Goal: Information Seeking & Learning: Check status

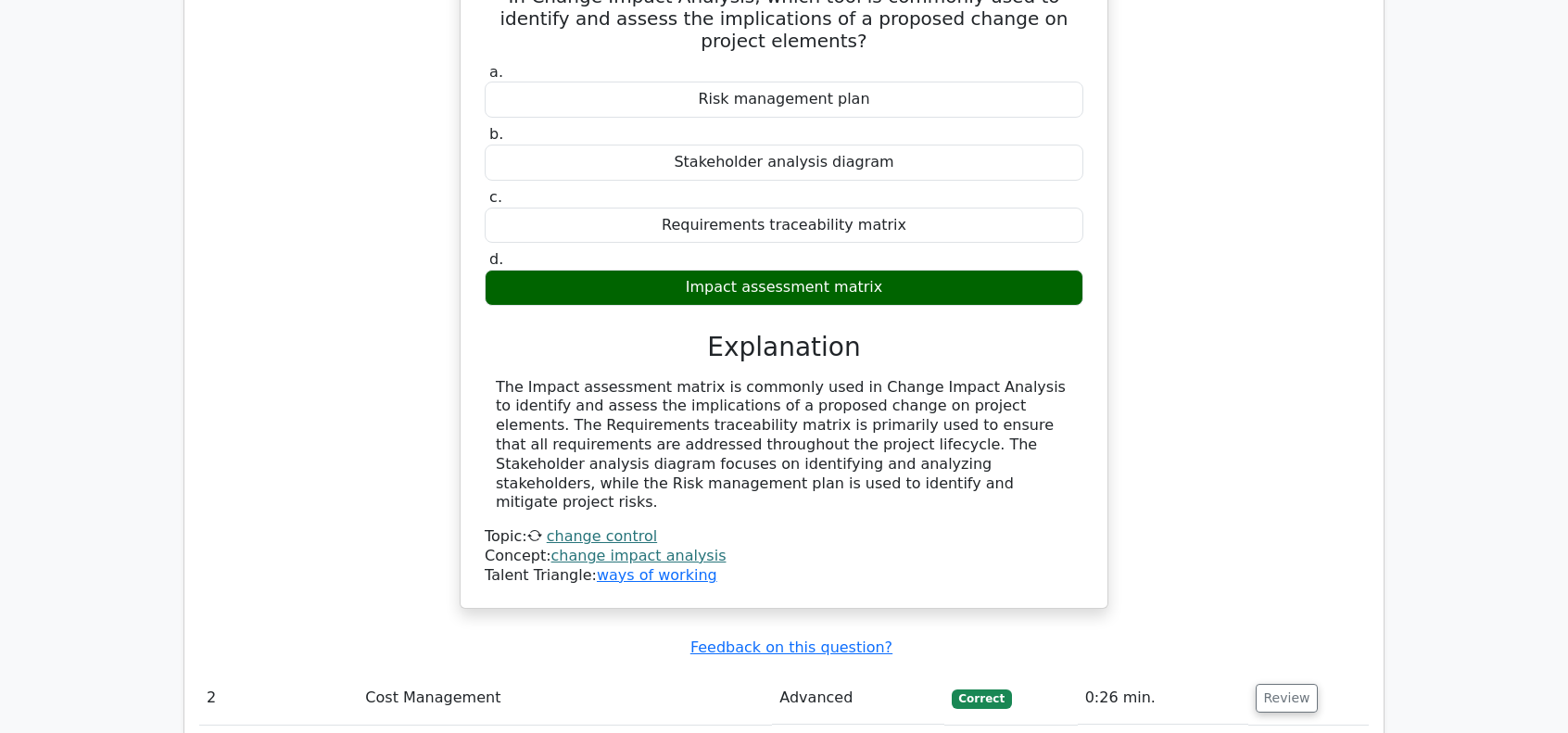
scroll to position [3059, 0]
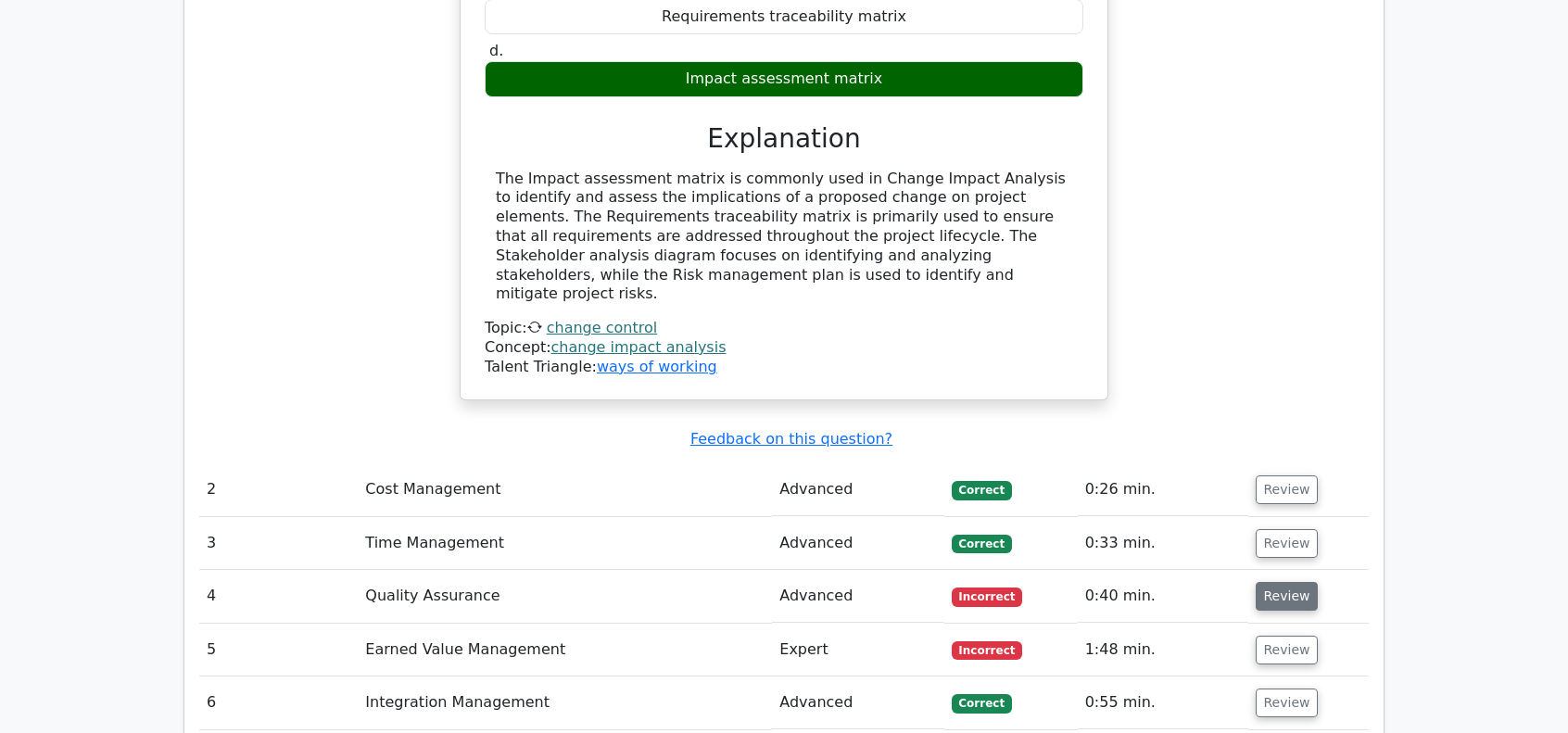
click at [1265, 582] on button "Review" at bounding box center [1287, 597] width 63 height 29
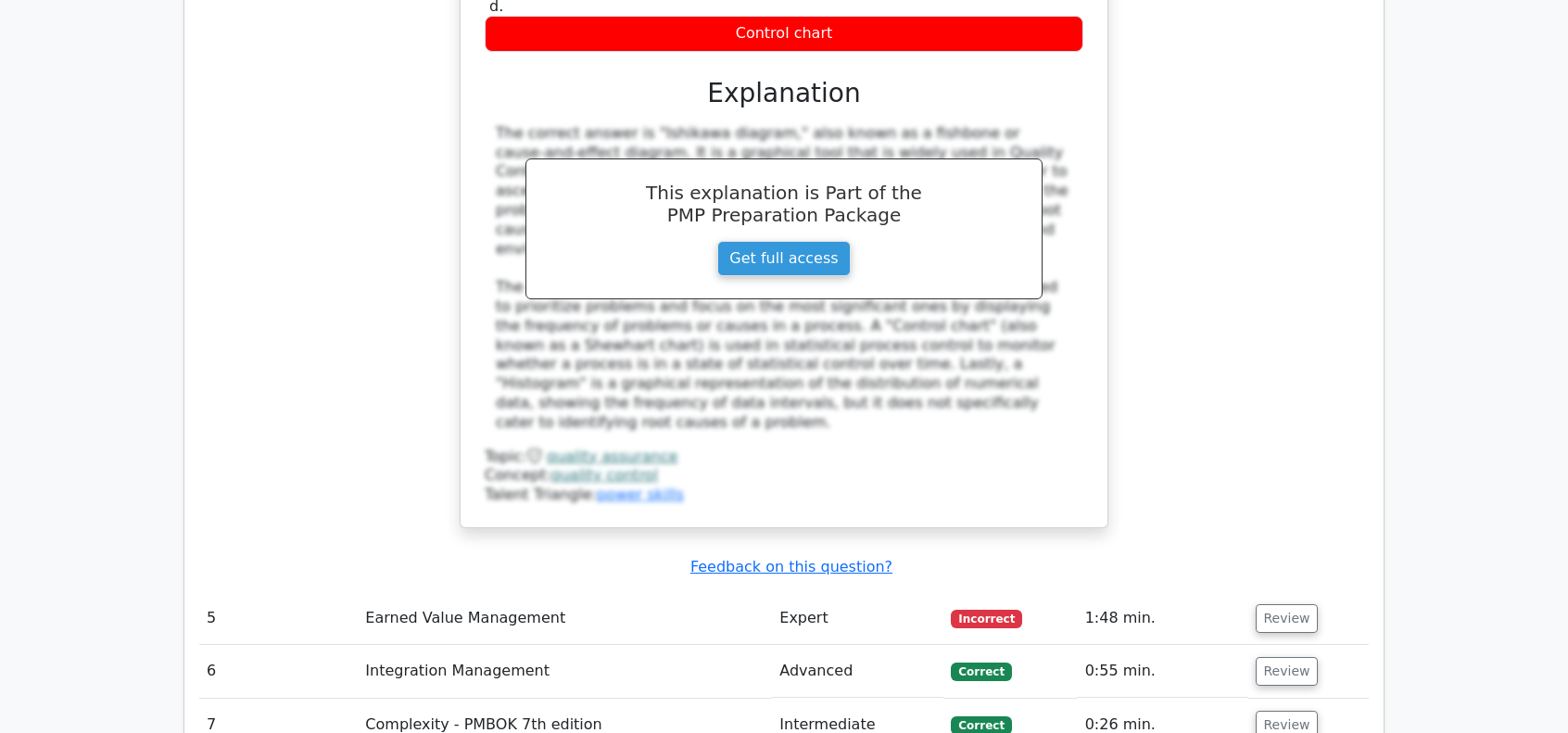
scroll to position [3987, 0]
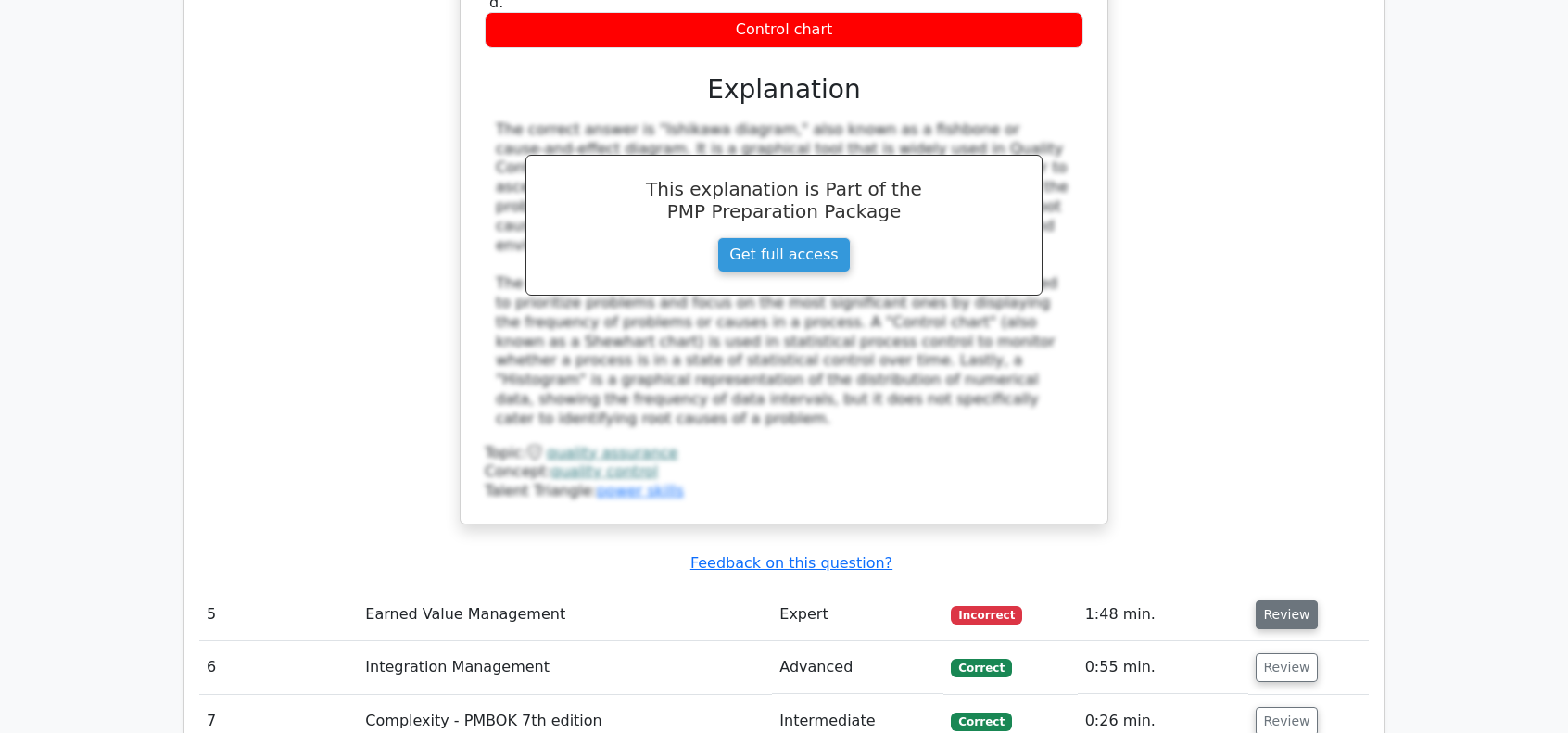
click at [1271, 601] on button "Review" at bounding box center [1287, 615] width 63 height 29
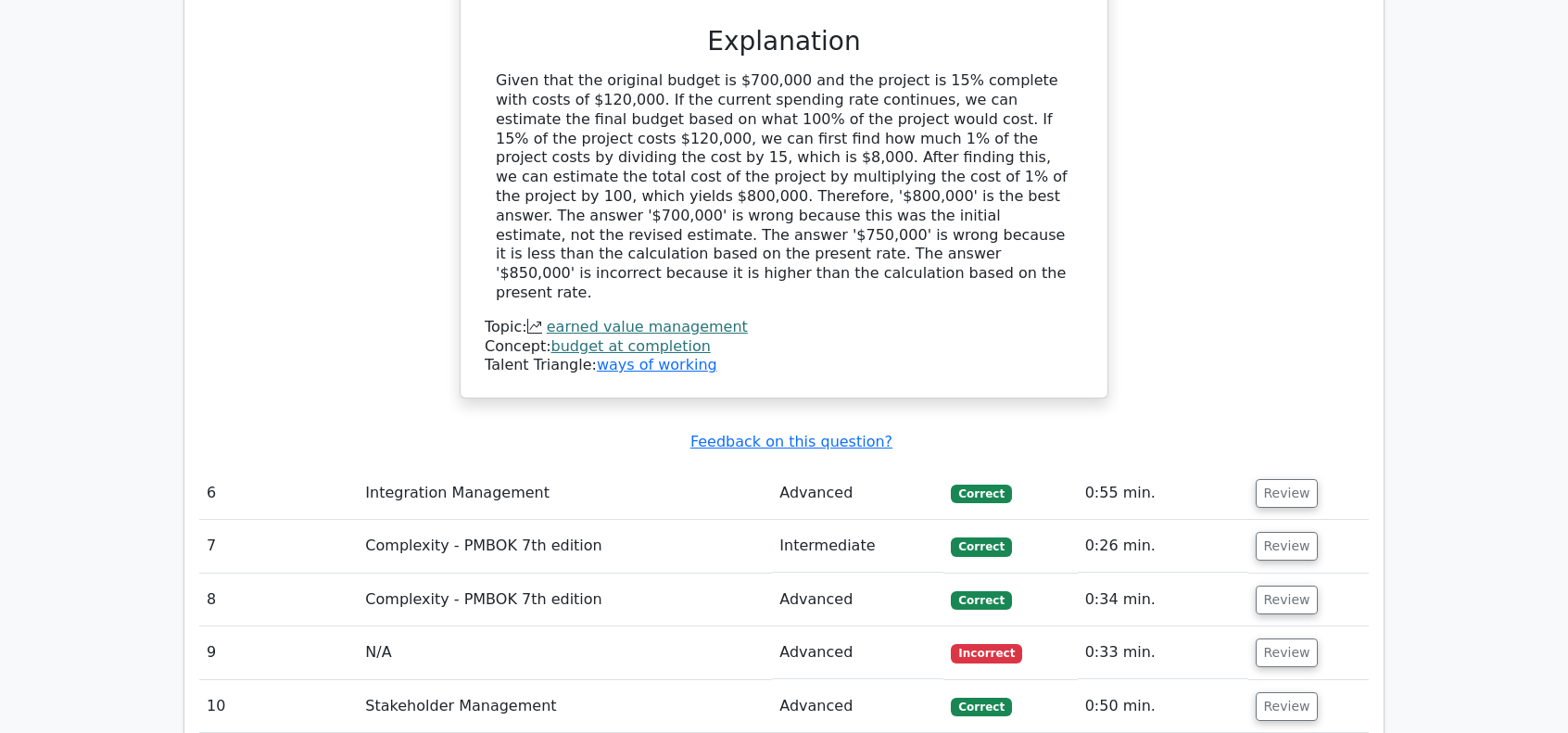
scroll to position [5006, 0]
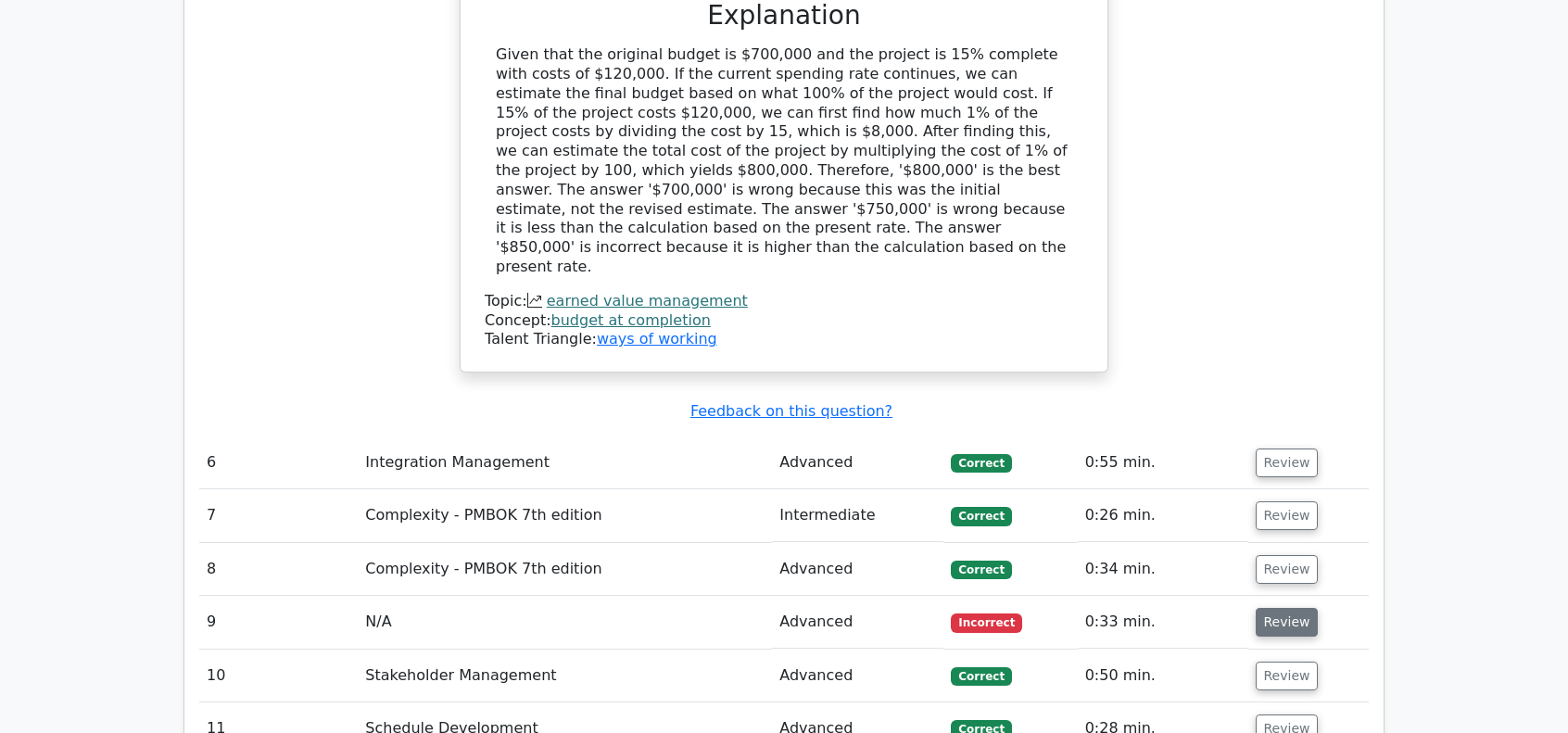
click at [1265, 608] on button "Review" at bounding box center [1287, 623] width 63 height 29
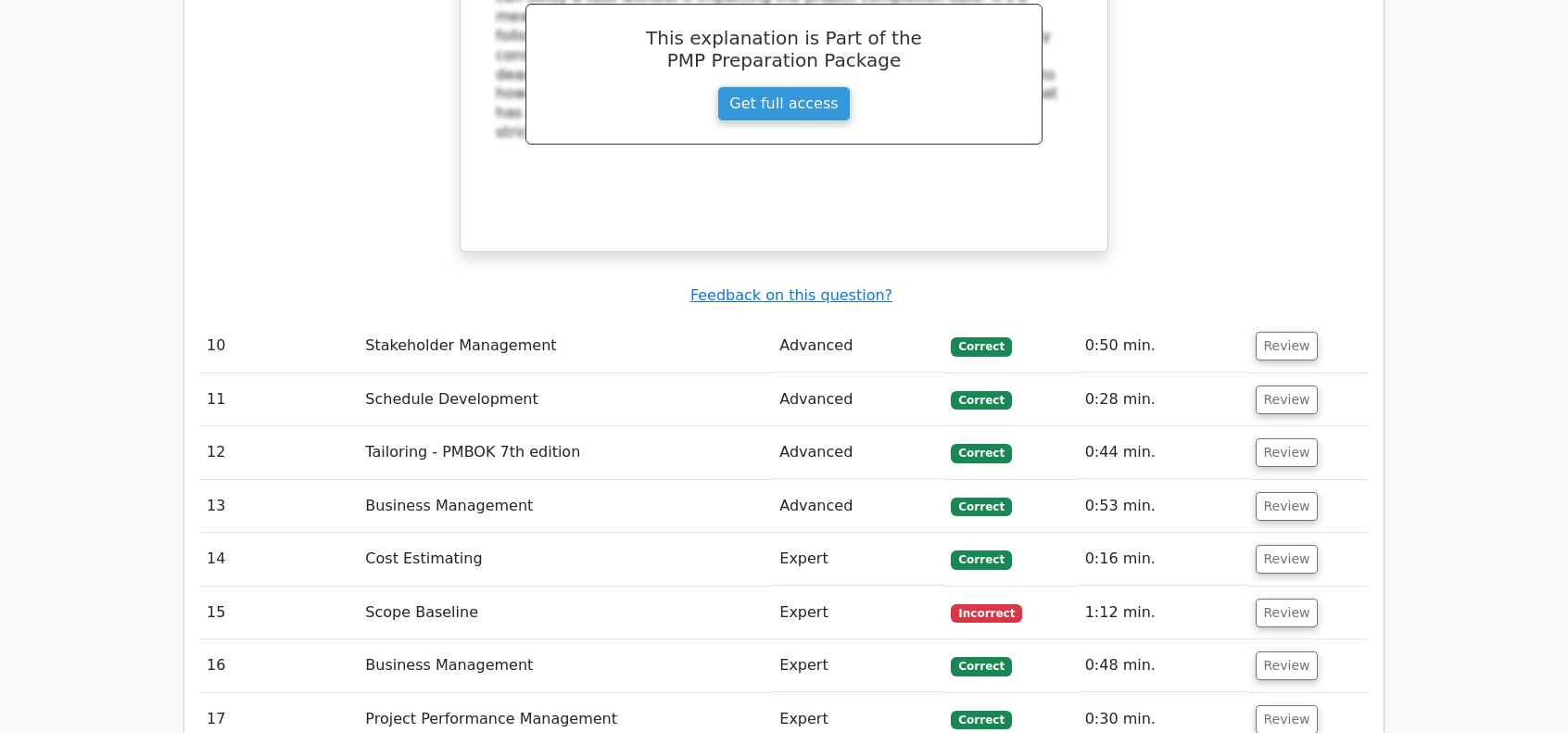
scroll to position [6119, 0]
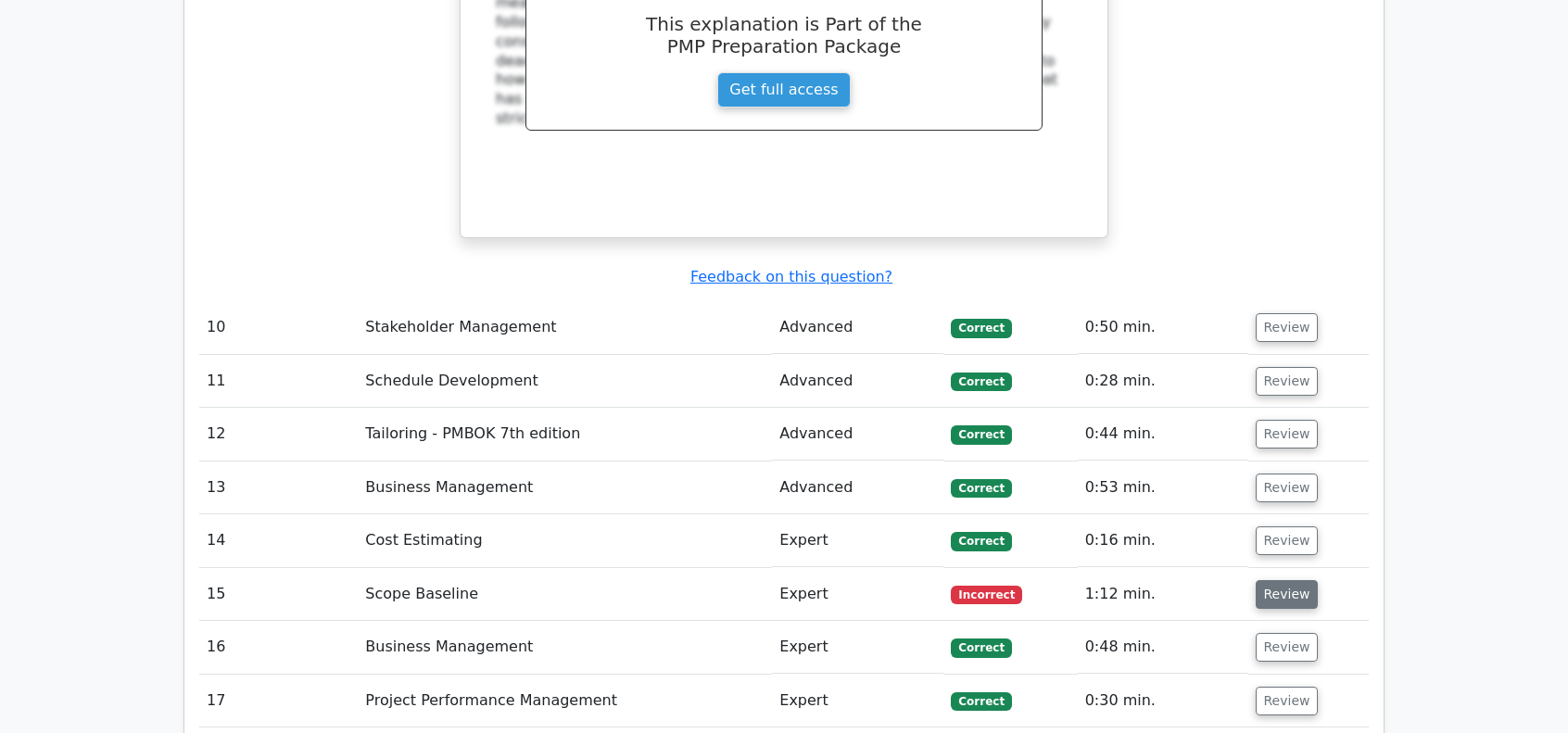
click at [1275, 580] on button "Review" at bounding box center [1287, 595] width 63 height 29
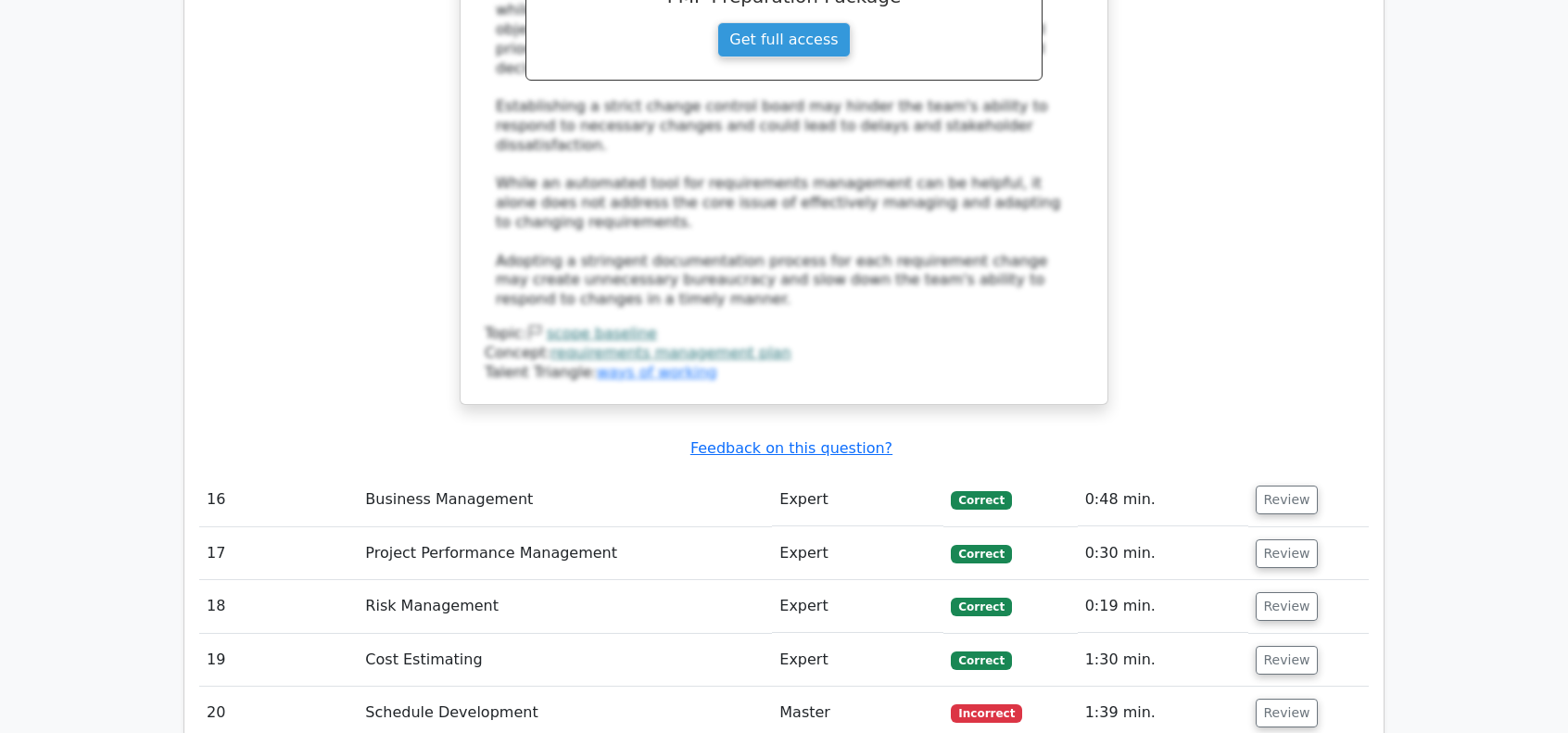
scroll to position [7695, 0]
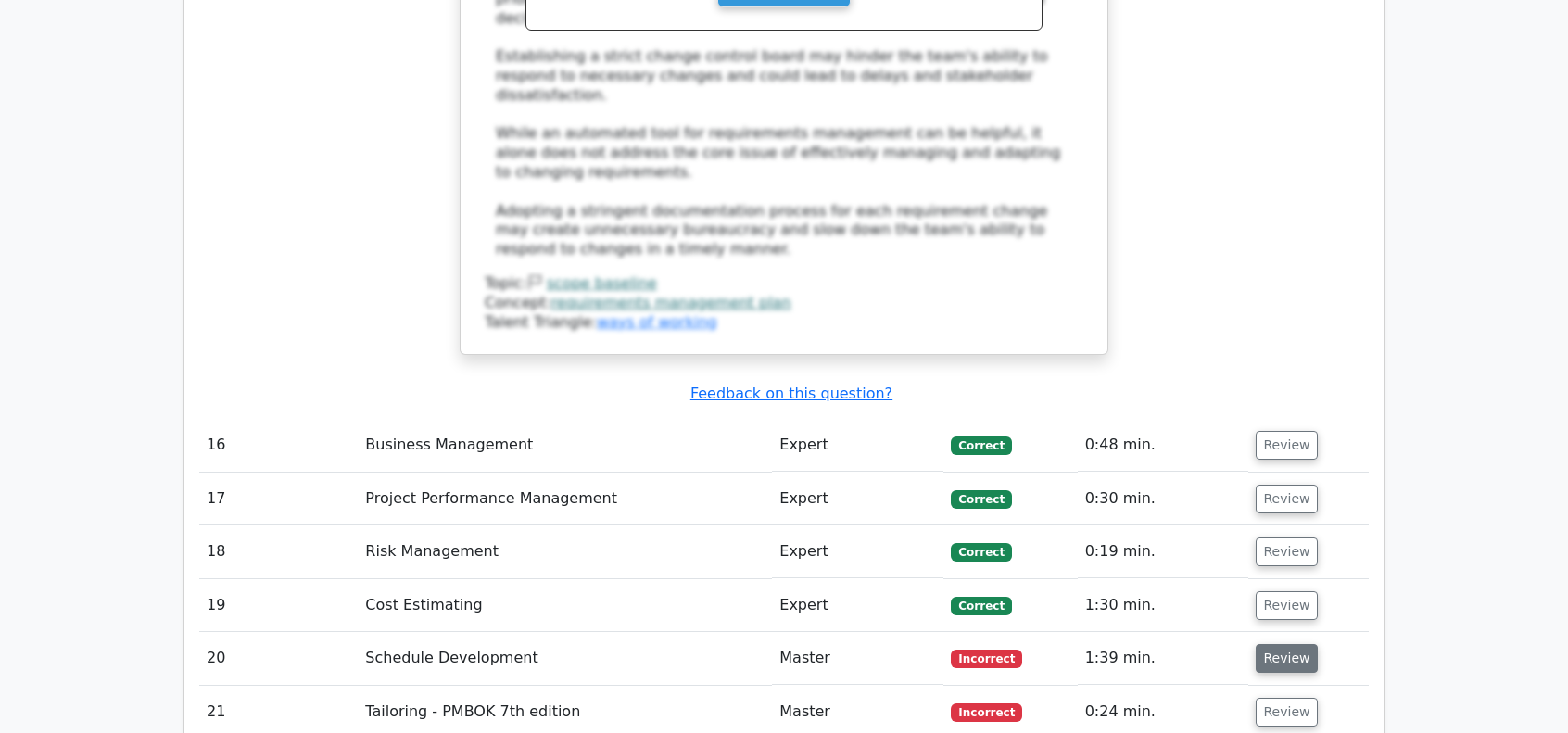
click at [1290, 644] on button "Review" at bounding box center [1287, 659] width 63 height 29
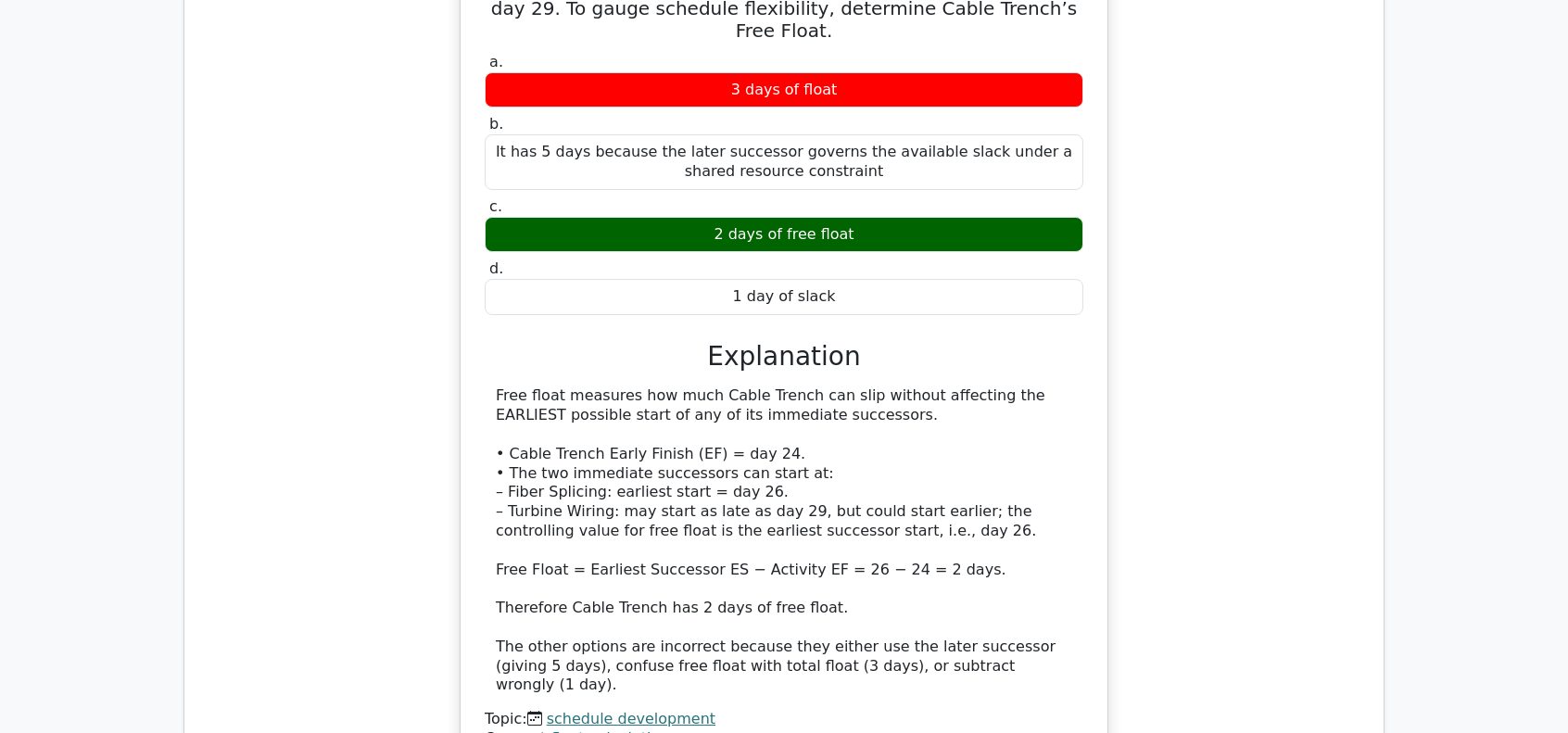
scroll to position [8530, 0]
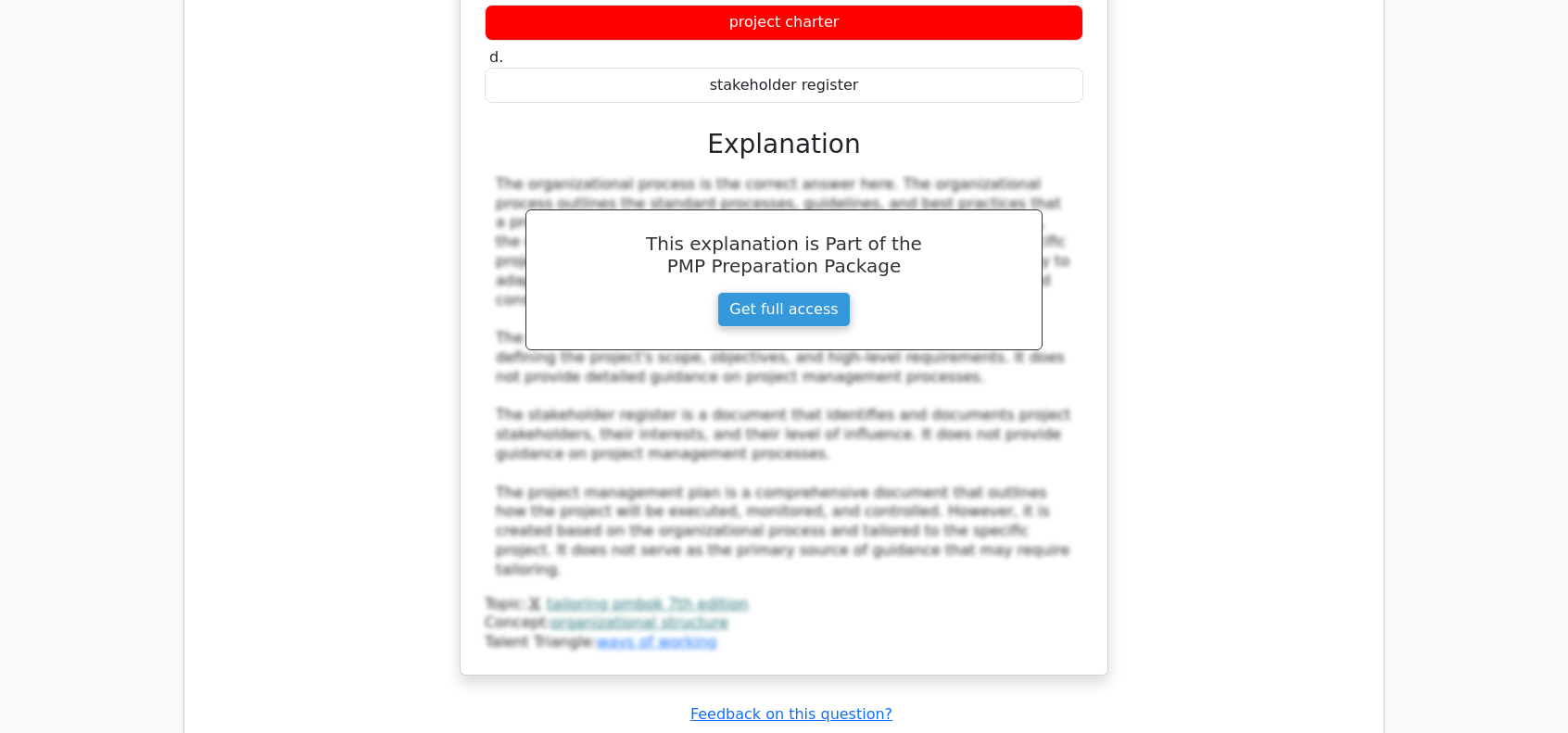
scroll to position [9736, 0]
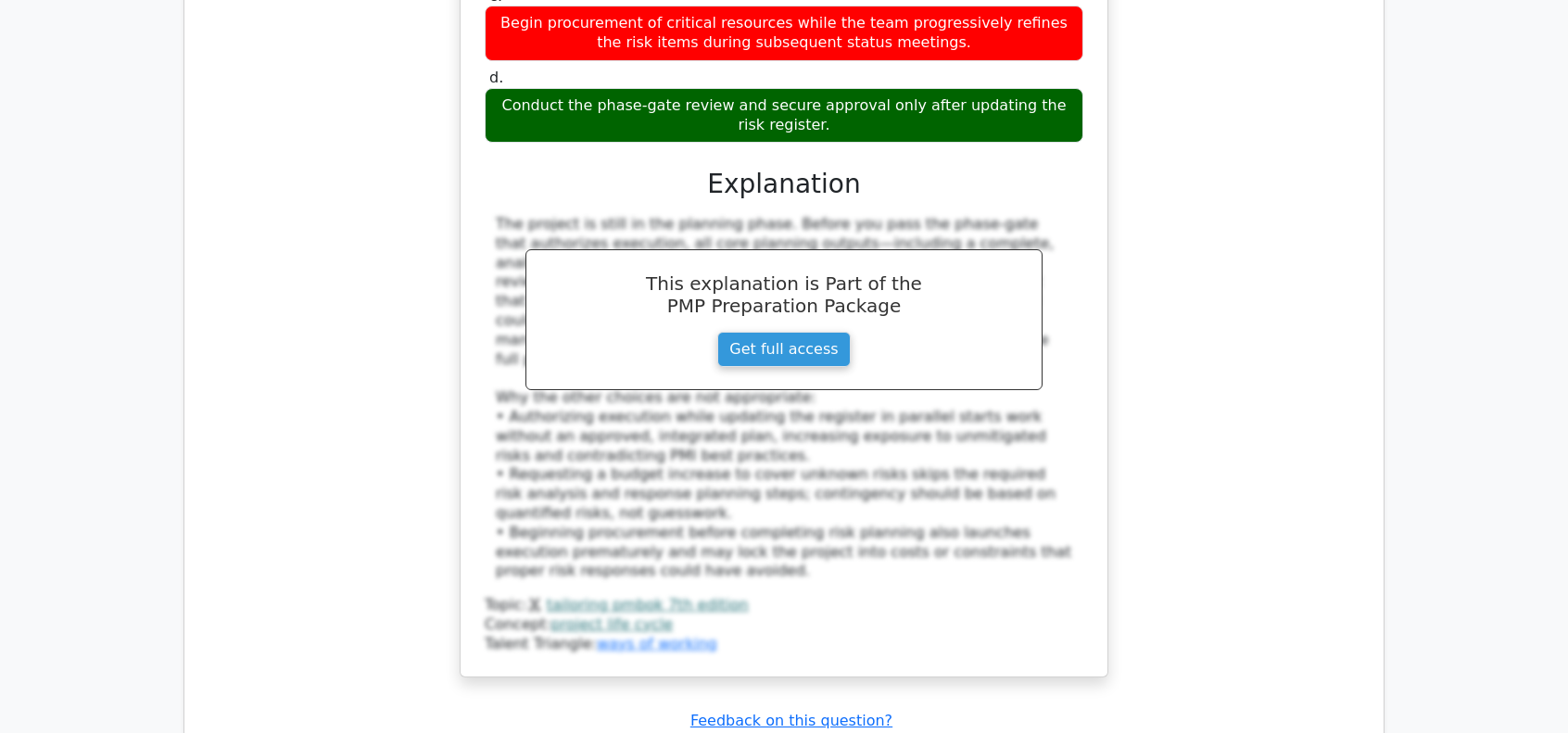
scroll to position [11034, 0]
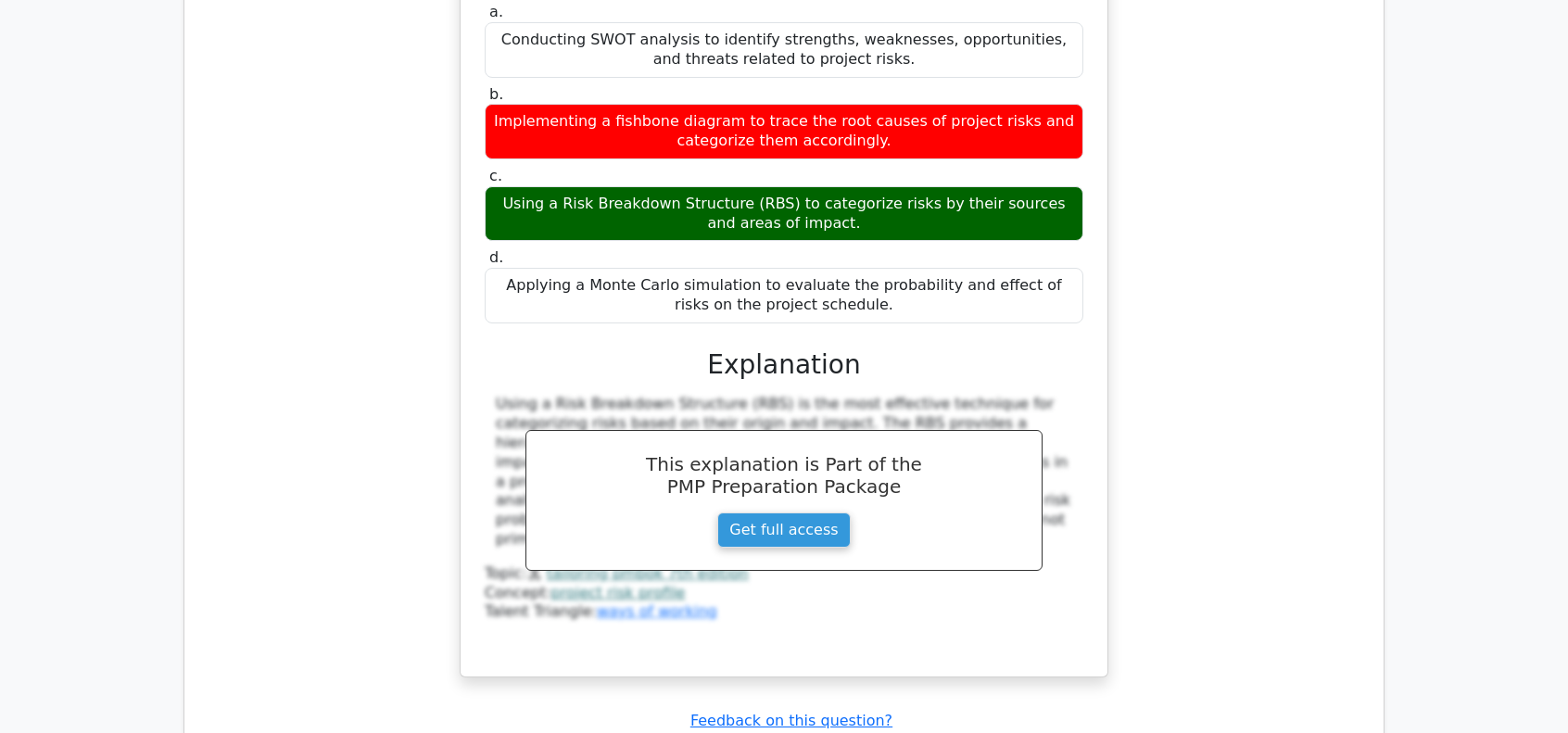
scroll to position [11961, 0]
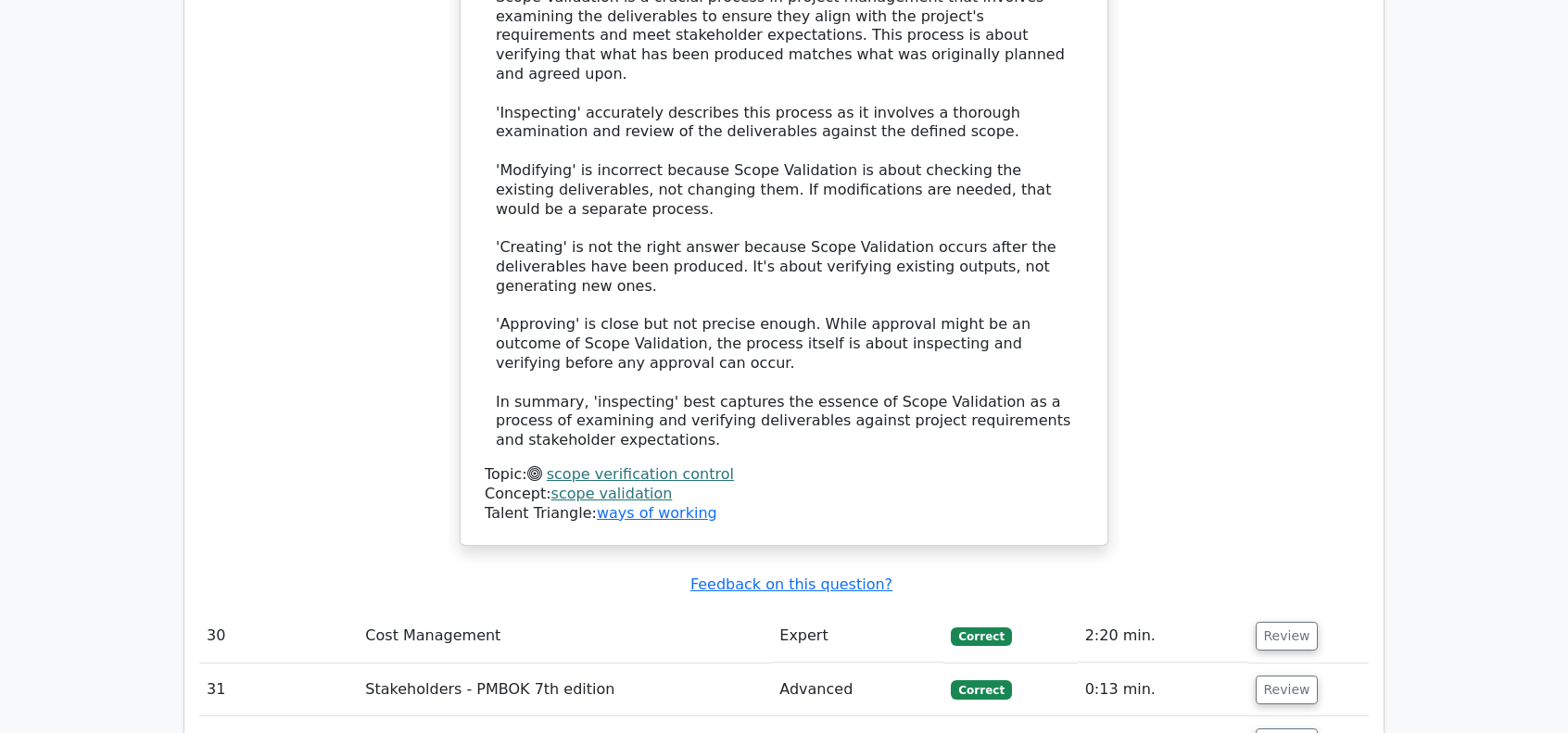
scroll to position [13259, 0]
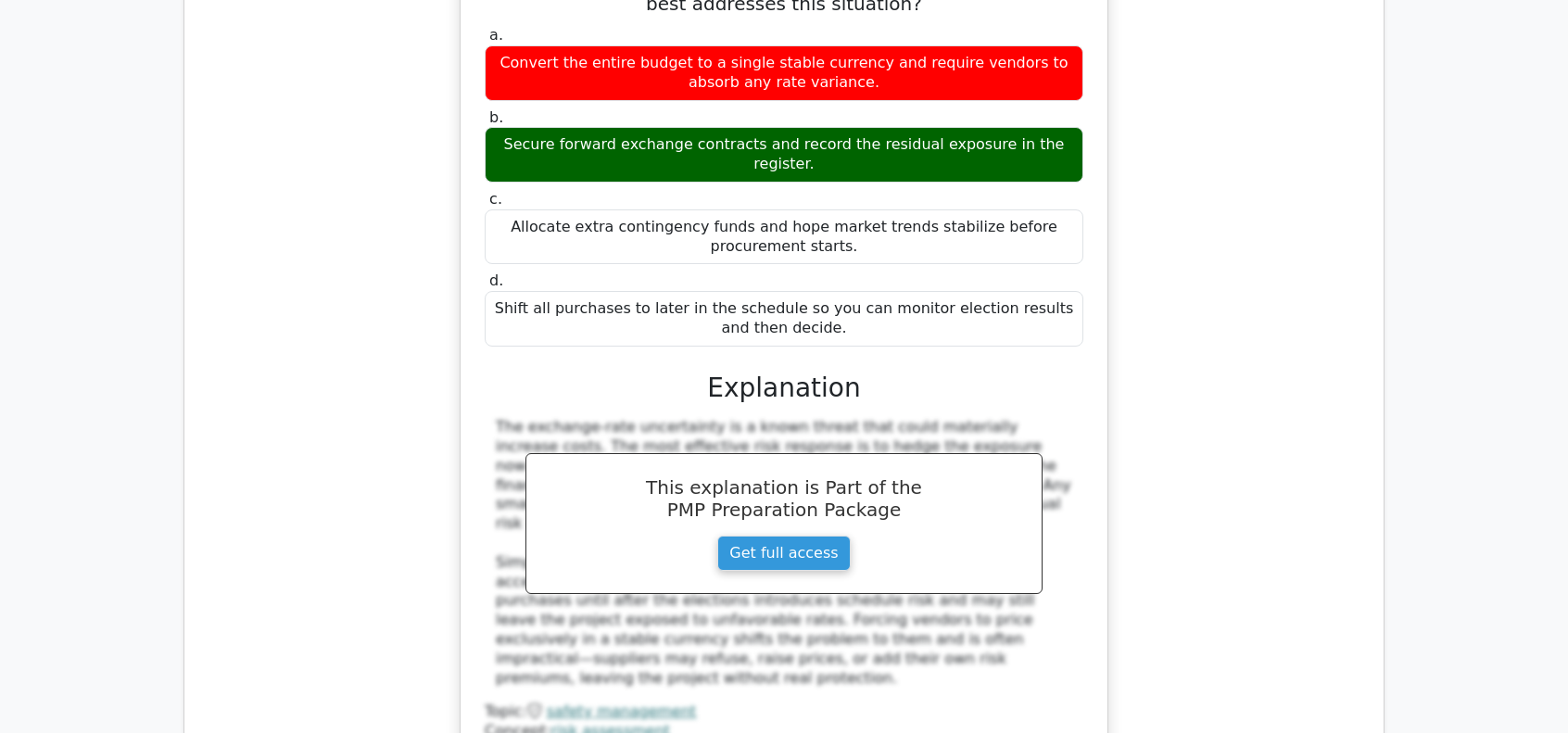
scroll to position [14371, 0]
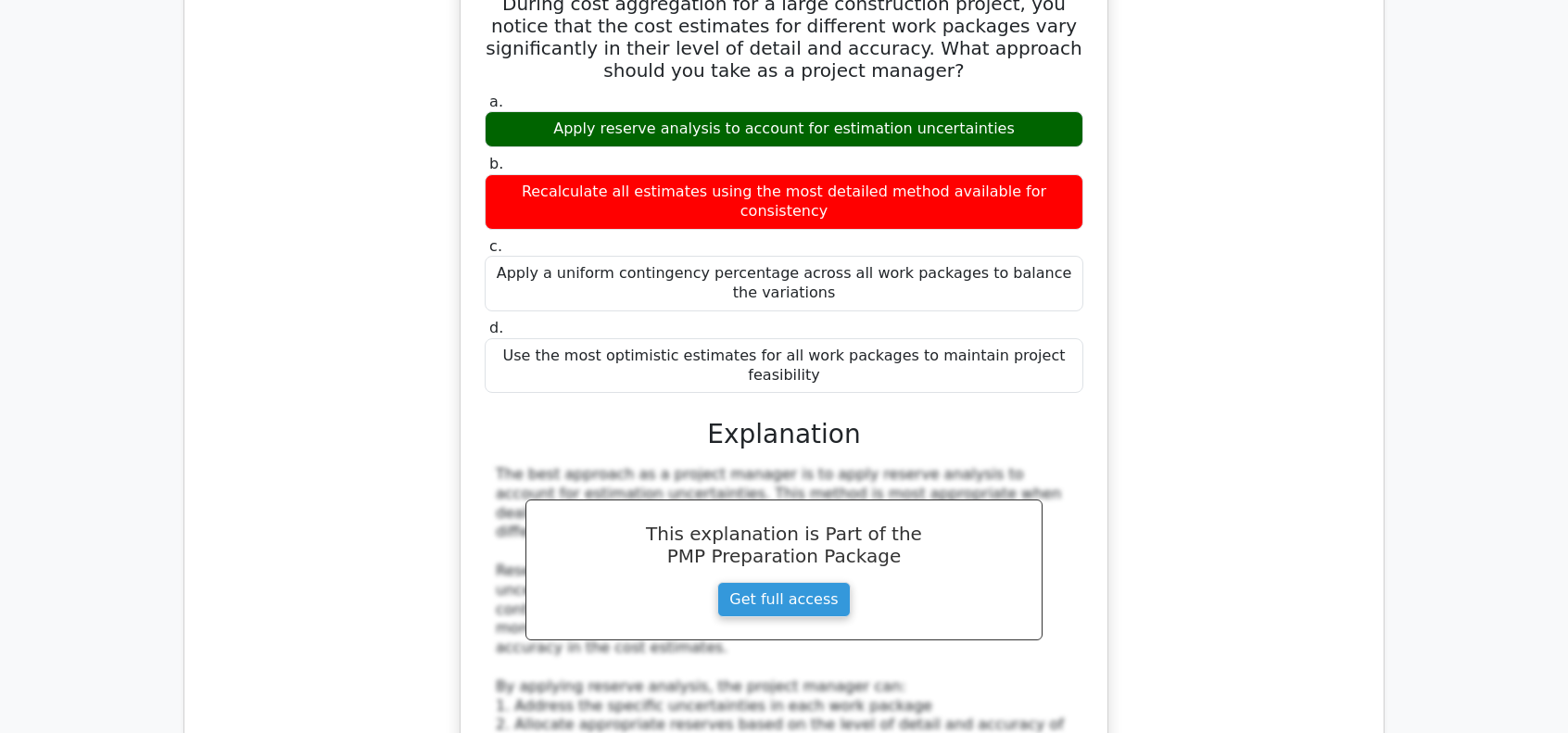
scroll to position [15576, 0]
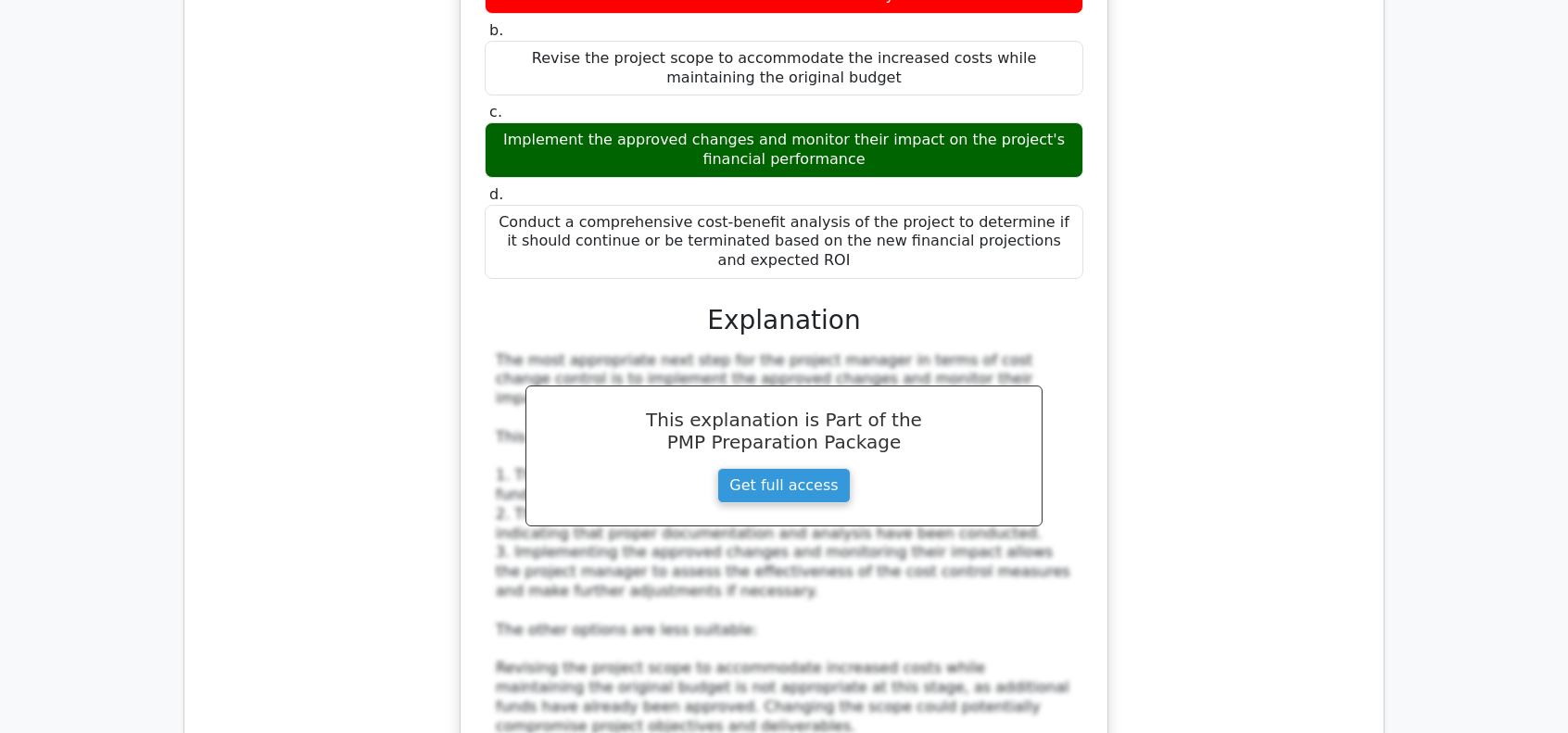
scroll to position [17338, 0]
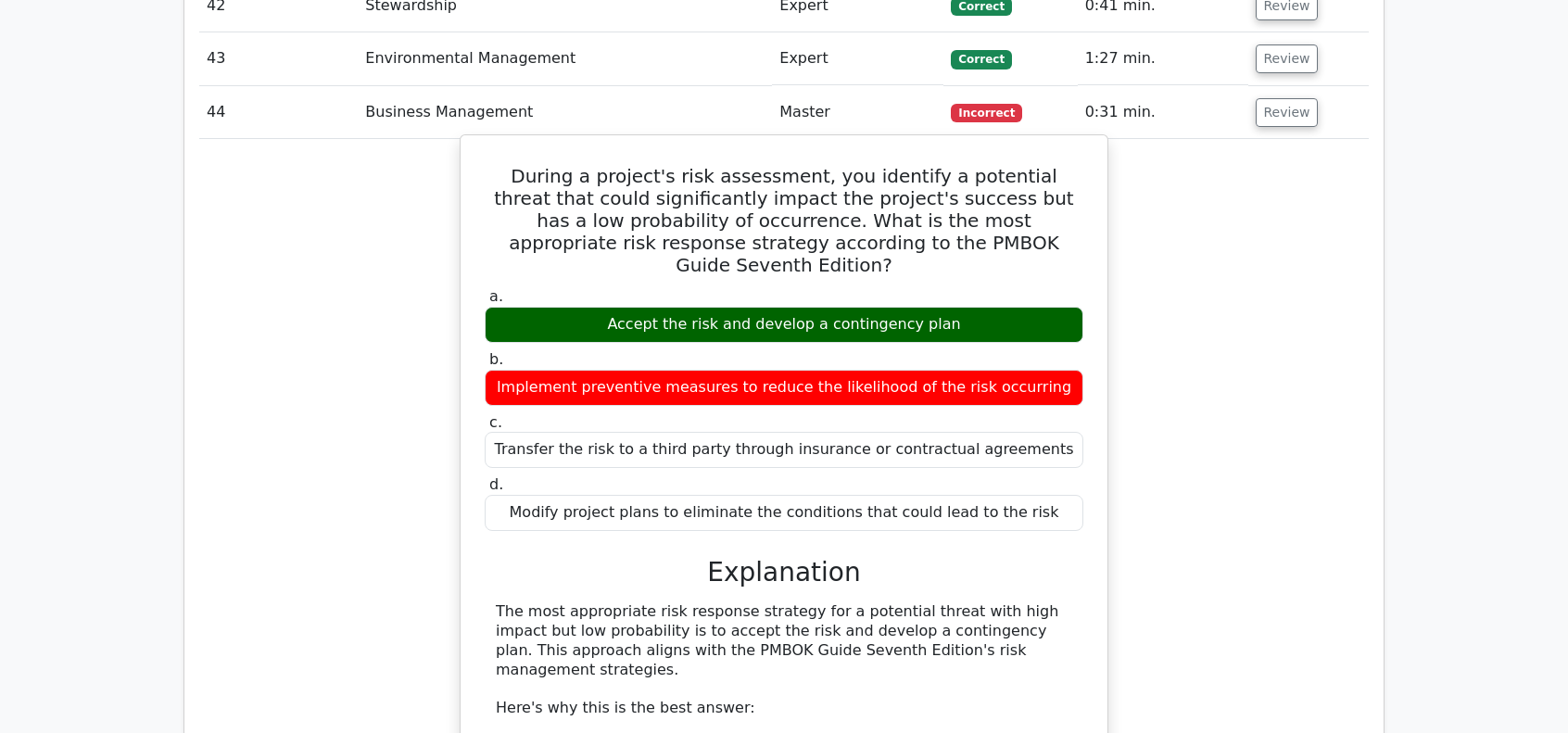
scroll to position [18451, 0]
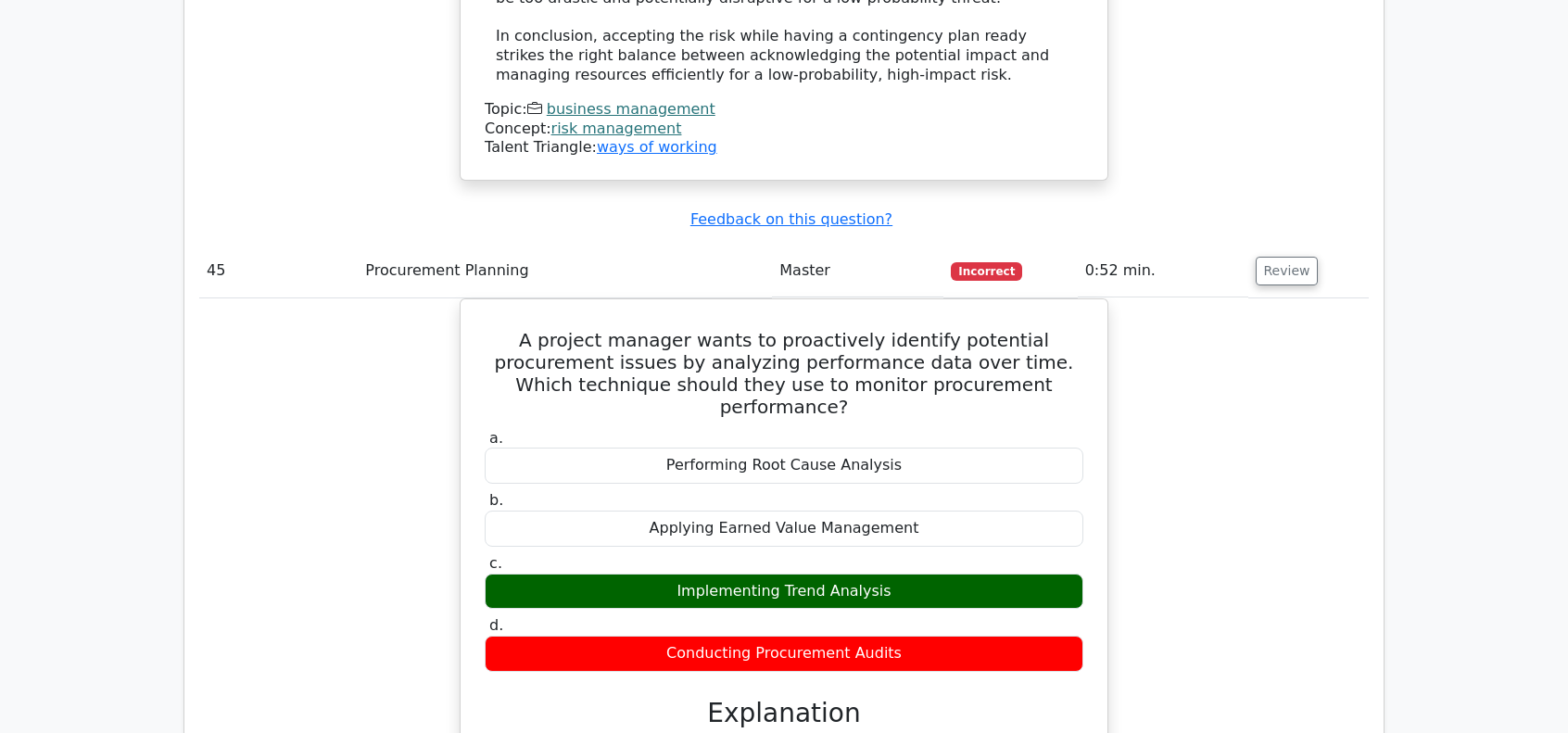
scroll to position [19563, 0]
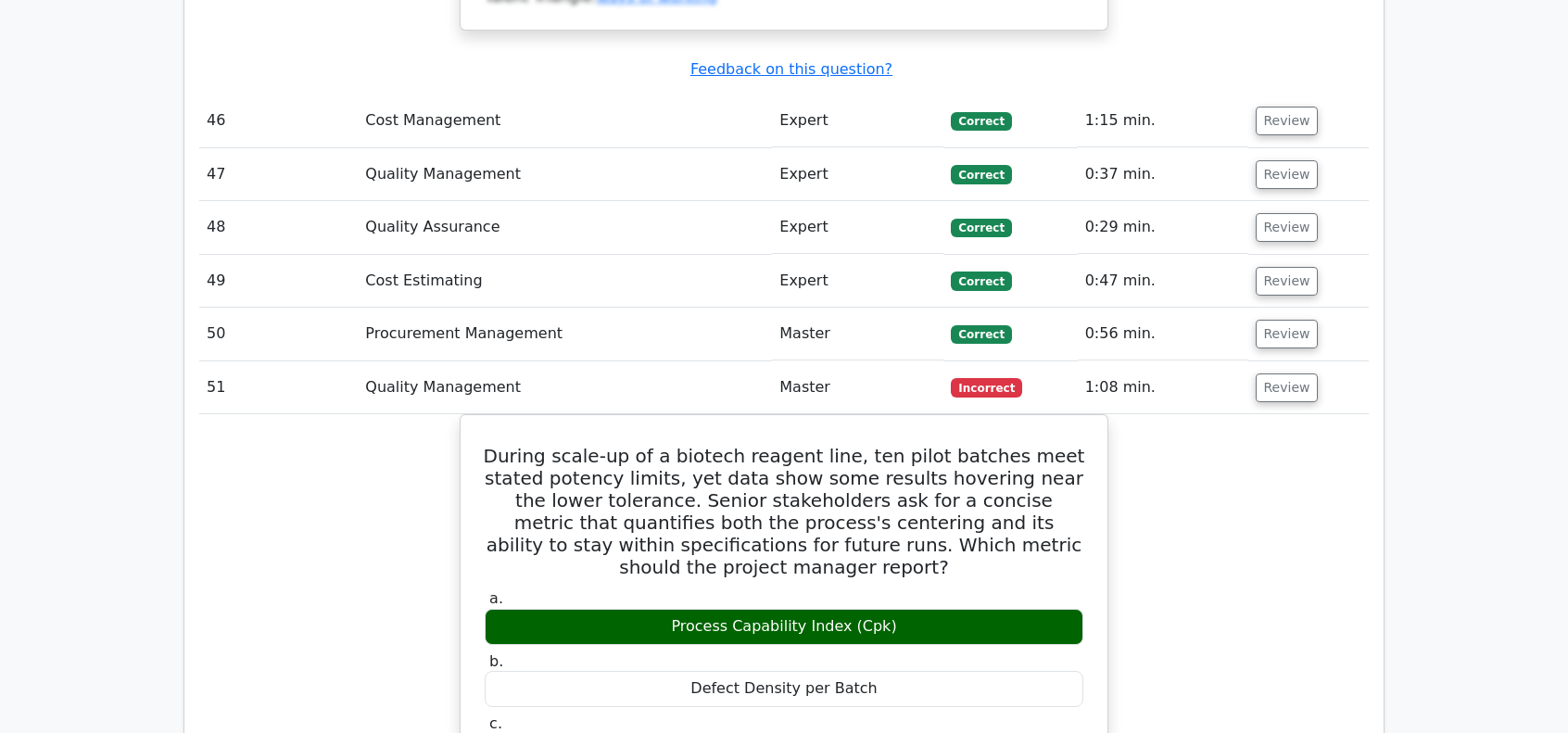
scroll to position [20583, 0]
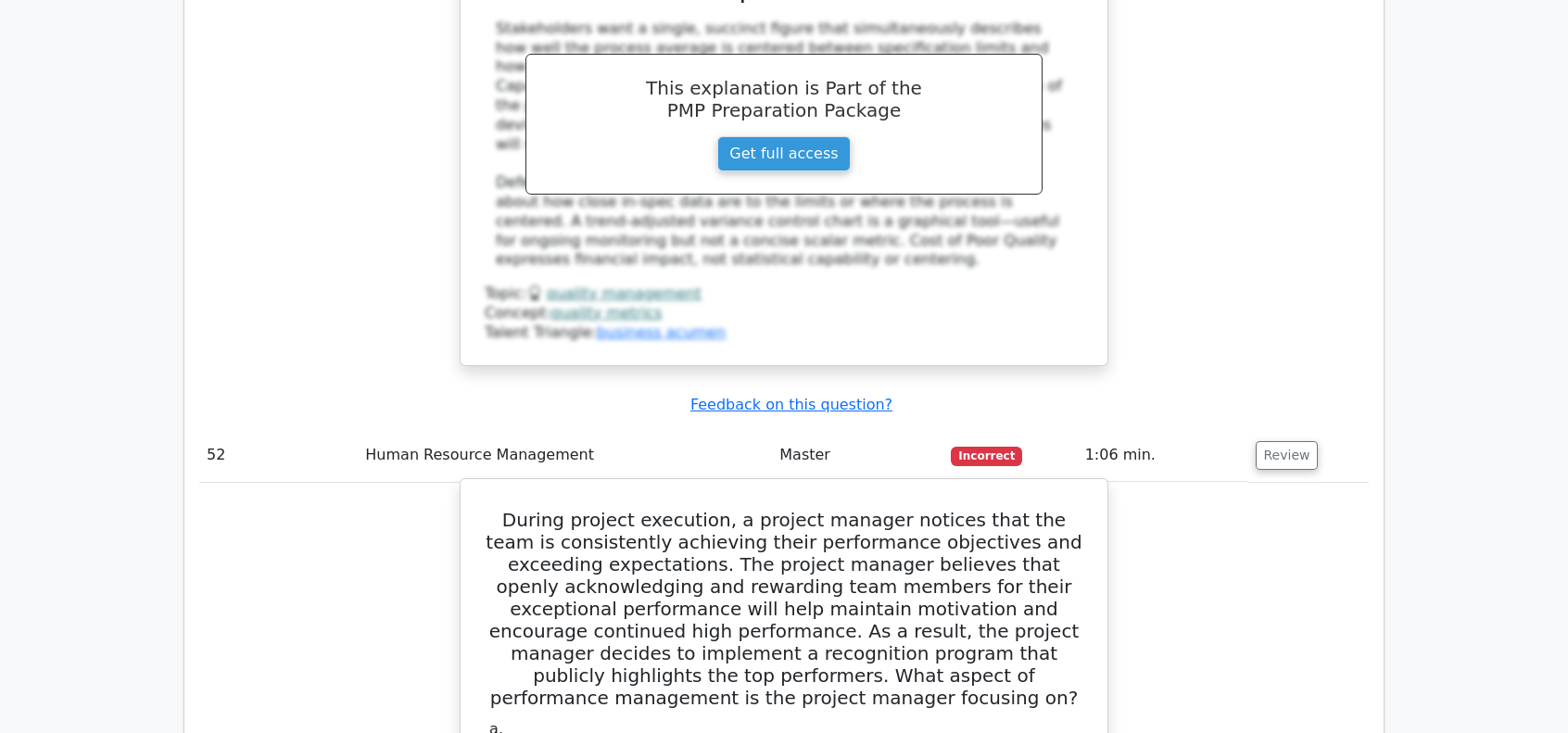
scroll to position [21510, 0]
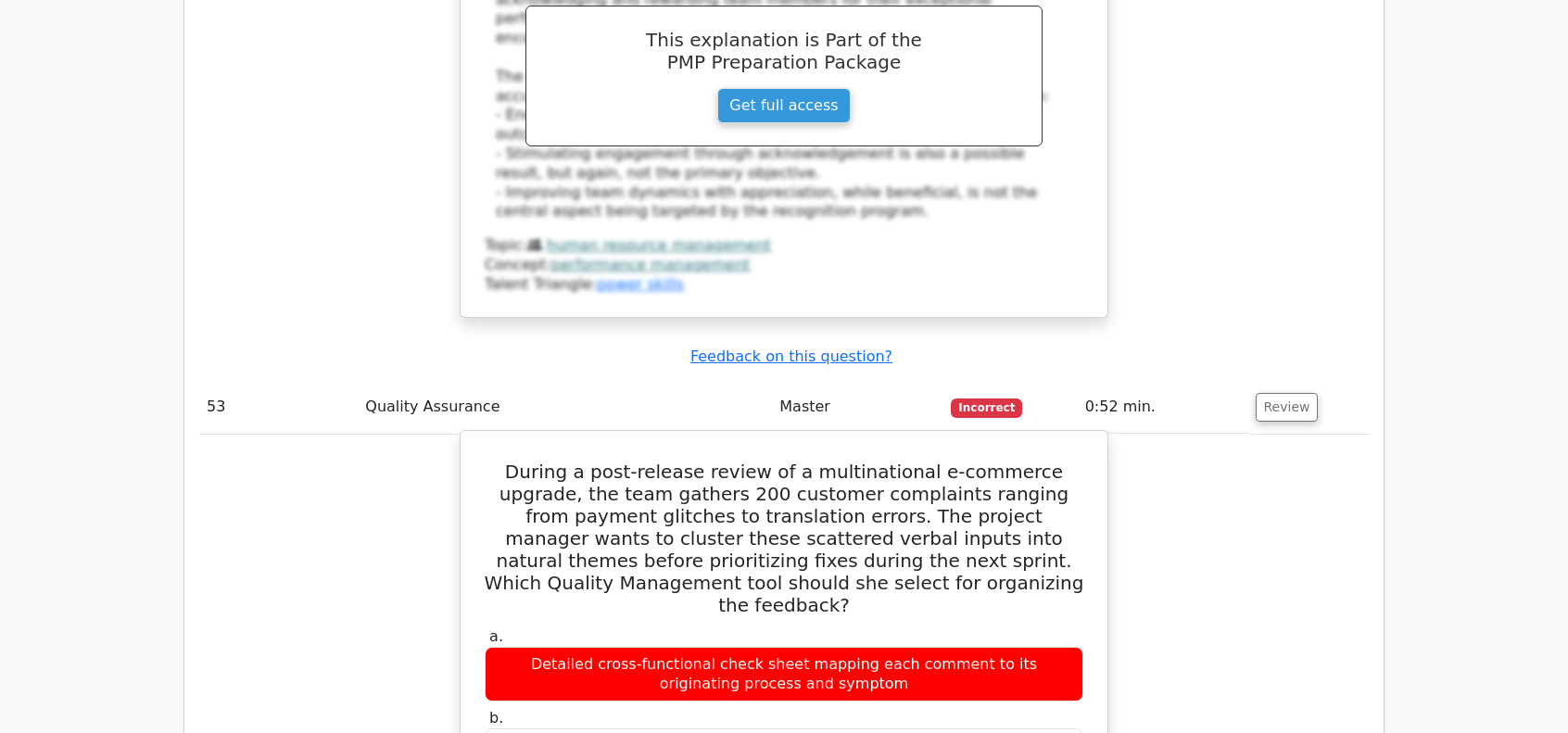
scroll to position [22530, 0]
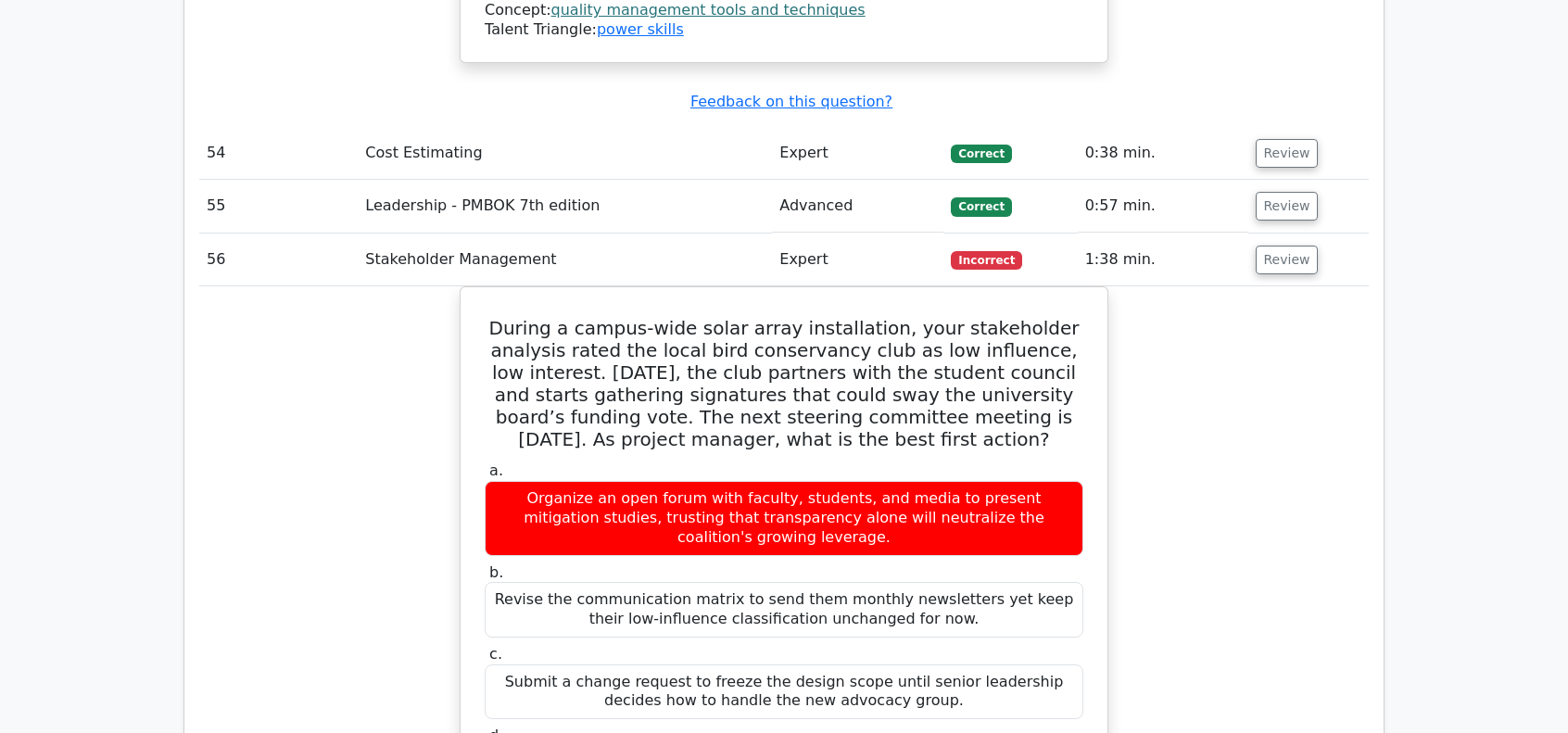
scroll to position [23829, 0]
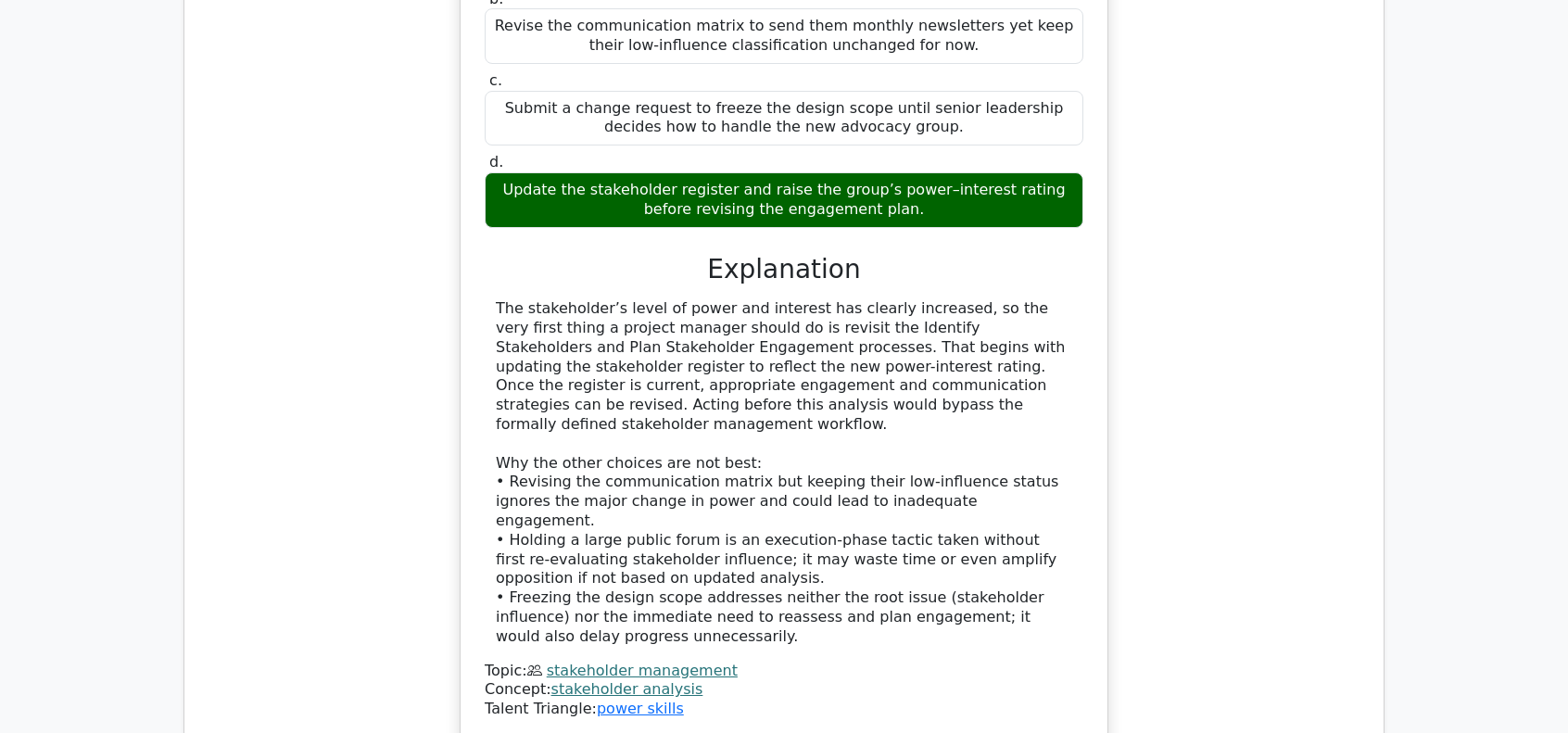
scroll to position [24756, 0]
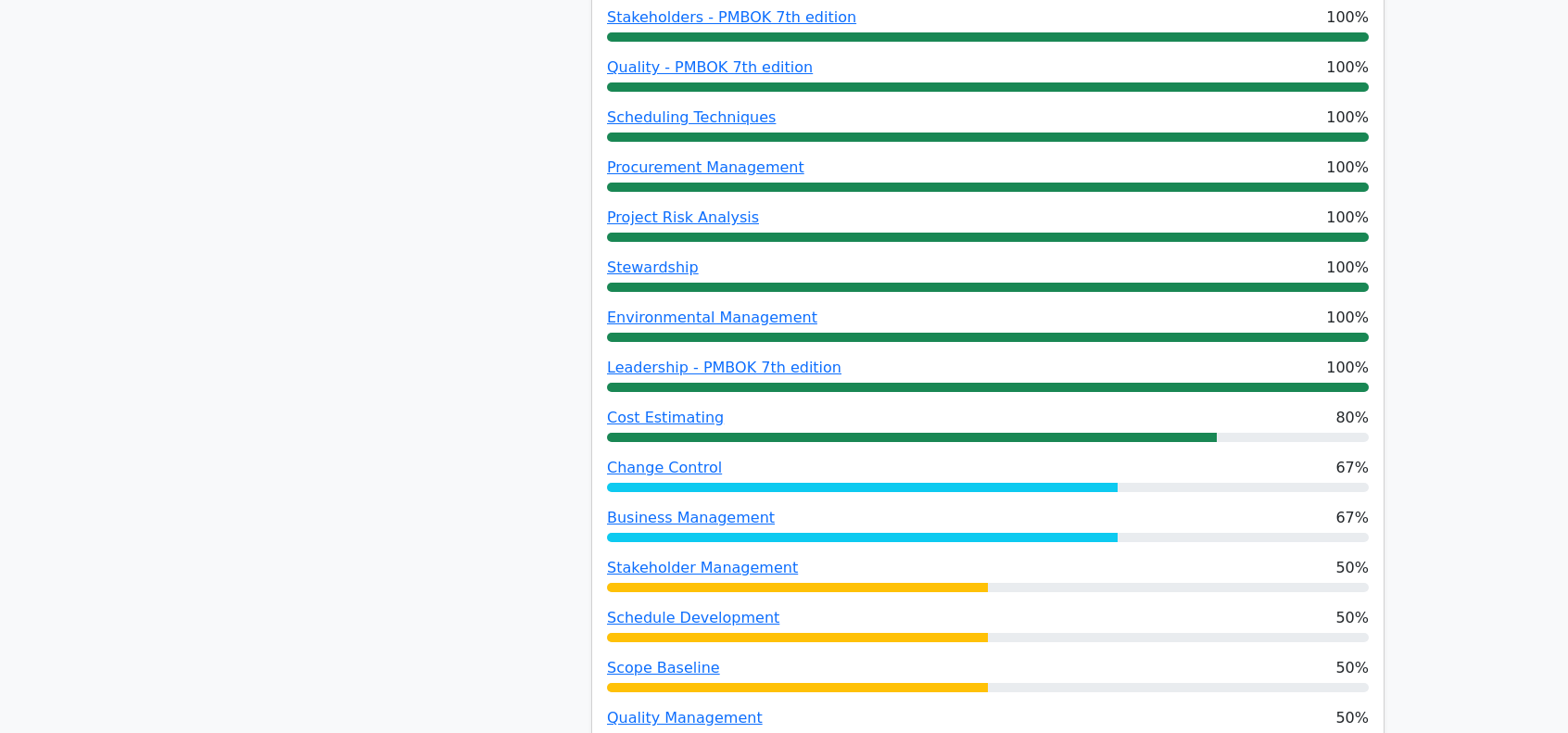
scroll to position [834, 0]
